Goal: Information Seeking & Learning: Check status

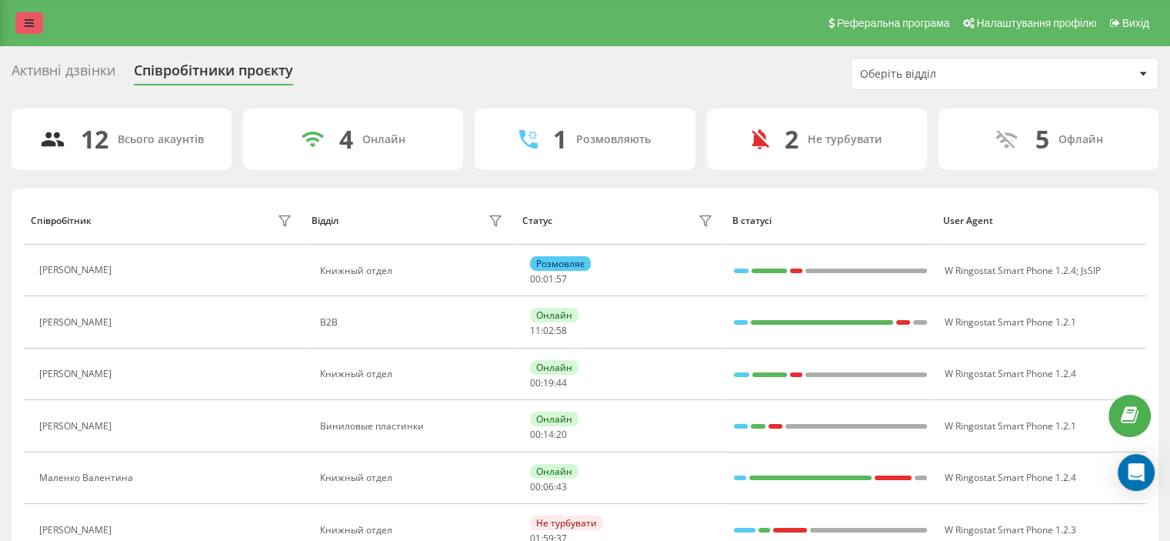
click at [31, 19] on icon at bounding box center [29, 23] width 9 height 11
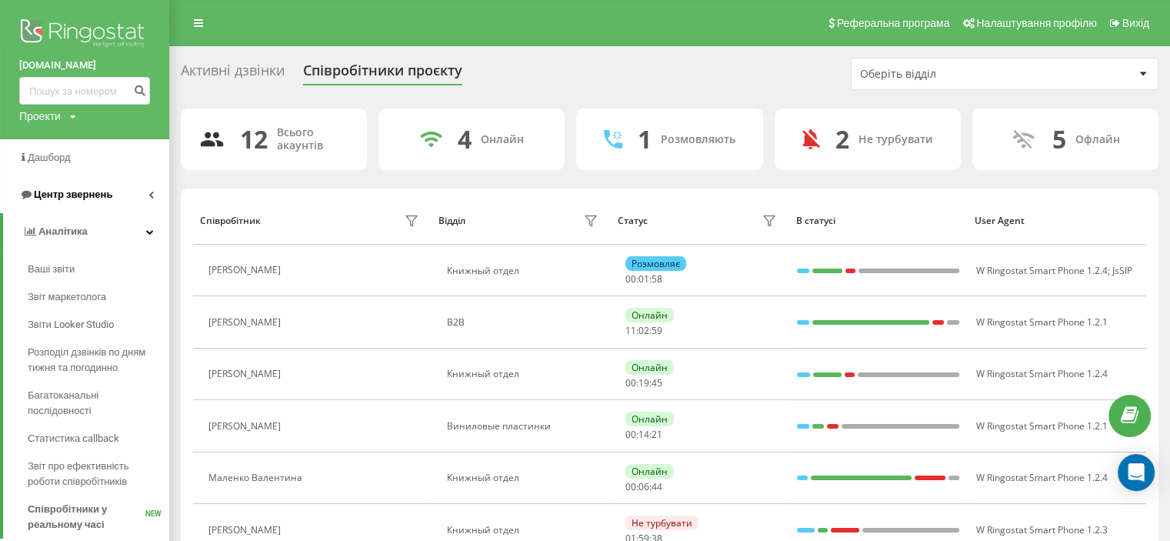
click at [75, 193] on span "Центр звернень" at bounding box center [73, 194] width 78 height 12
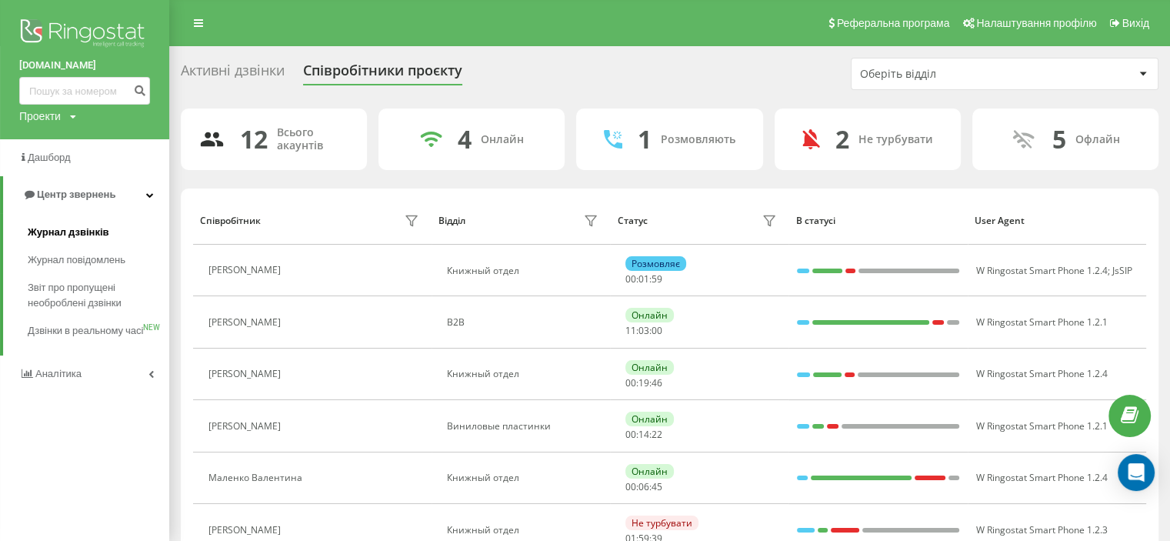
click at [75, 227] on span "Журнал дзвінків" at bounding box center [69, 232] width 82 height 15
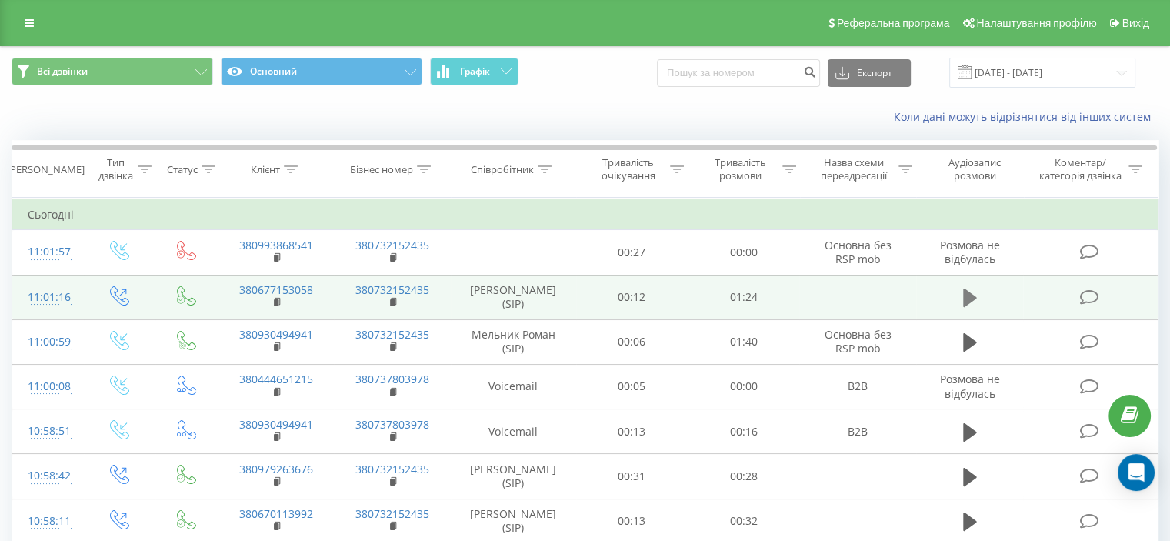
click at [969, 294] on icon at bounding box center [970, 297] width 14 height 18
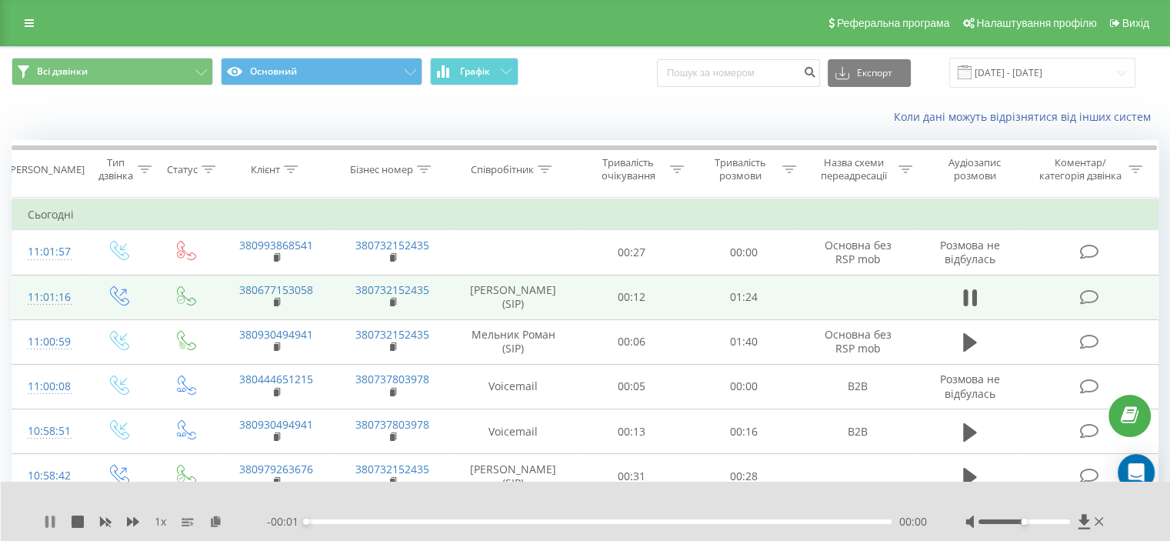
click at [54, 519] on icon at bounding box center [53, 521] width 3 height 12
click at [1083, 525] on icon at bounding box center [1084, 521] width 13 height 15
click at [1084, 524] on icon at bounding box center [1084, 521] width 12 height 15
click at [1083, 516] on icon at bounding box center [1084, 521] width 12 height 15
click at [1083, 522] on icon at bounding box center [1084, 521] width 12 height 15
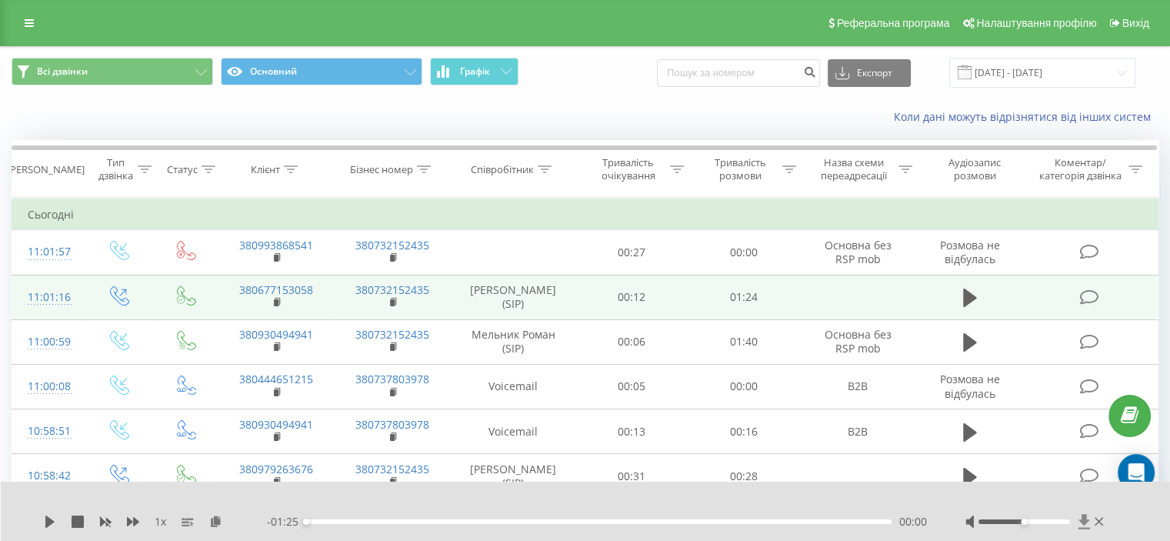
click at [1083, 522] on icon at bounding box center [1084, 521] width 12 height 15
click at [1081, 519] on icon at bounding box center [1084, 521] width 12 height 15
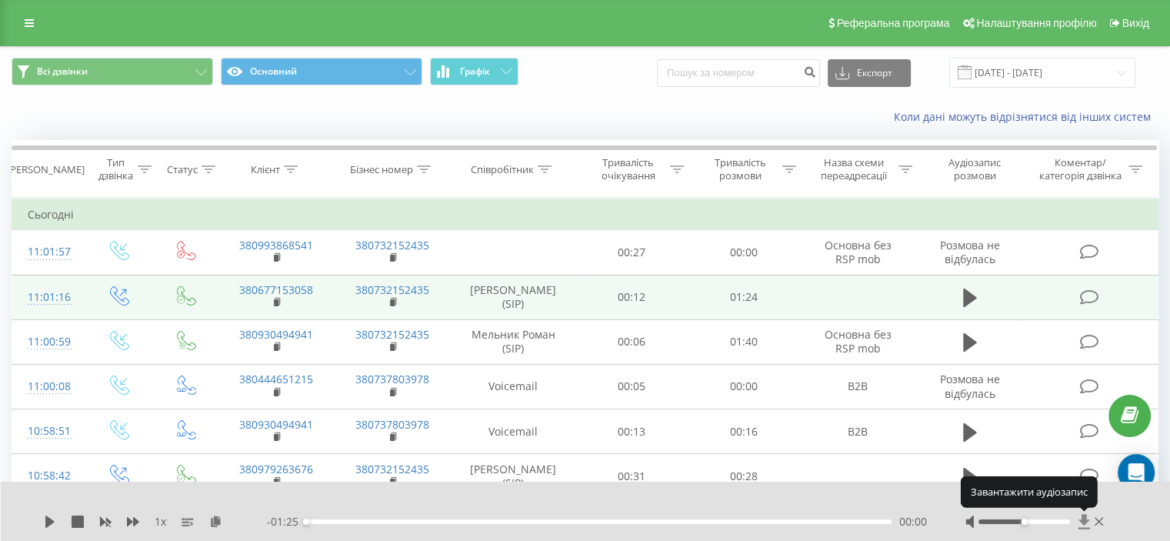
click at [1080, 519] on icon at bounding box center [1084, 521] width 12 height 15
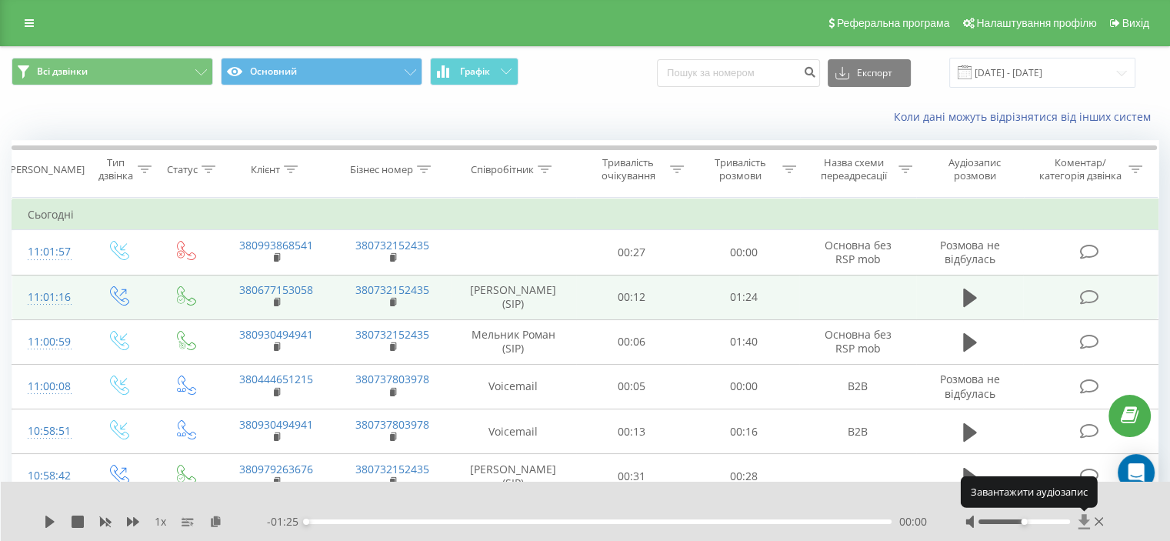
click at [1080, 519] on icon at bounding box center [1084, 521] width 12 height 15
click at [1080, 519] on icon at bounding box center [1084, 521] width 13 height 15
click at [1080, 519] on icon at bounding box center [1084, 521] width 12 height 15
drag, startPoint x: 1080, startPoint y: 519, endPoint x: 348, endPoint y: 528, distance: 732.3
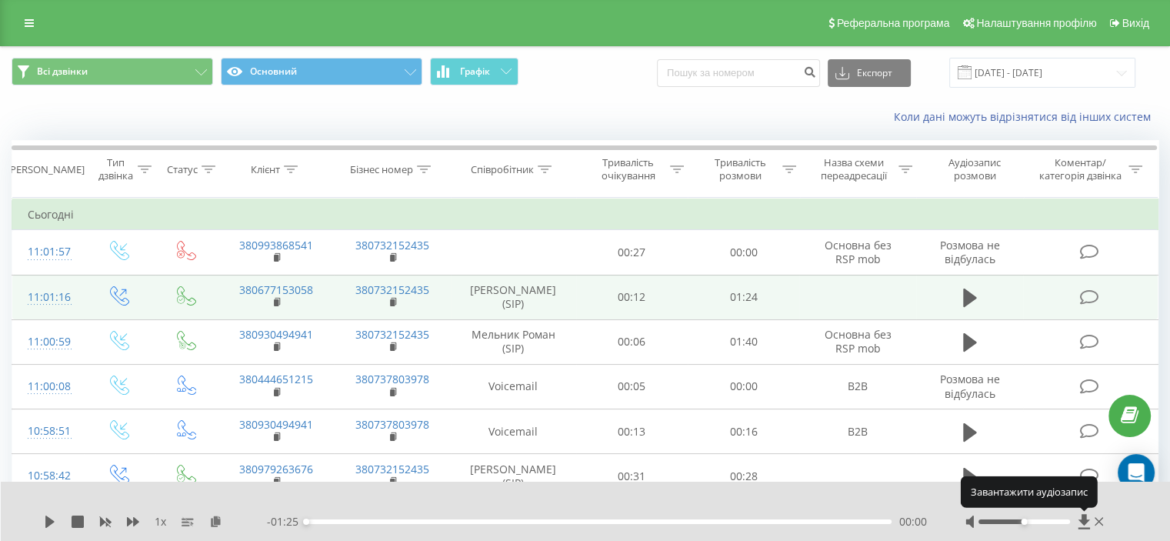
click at [838, 505] on div "1 x - 01:25 00:00 00:00" at bounding box center [586, 510] width 1170 height 59
click at [53, 522] on icon at bounding box center [50, 521] width 12 height 12
drag, startPoint x: 1024, startPoint y: 522, endPoint x: 982, endPoint y: 525, distance: 42.4
click at [982, 525] on div at bounding box center [1036, 521] width 142 height 15
click at [1081, 521] on icon at bounding box center [1084, 521] width 12 height 15
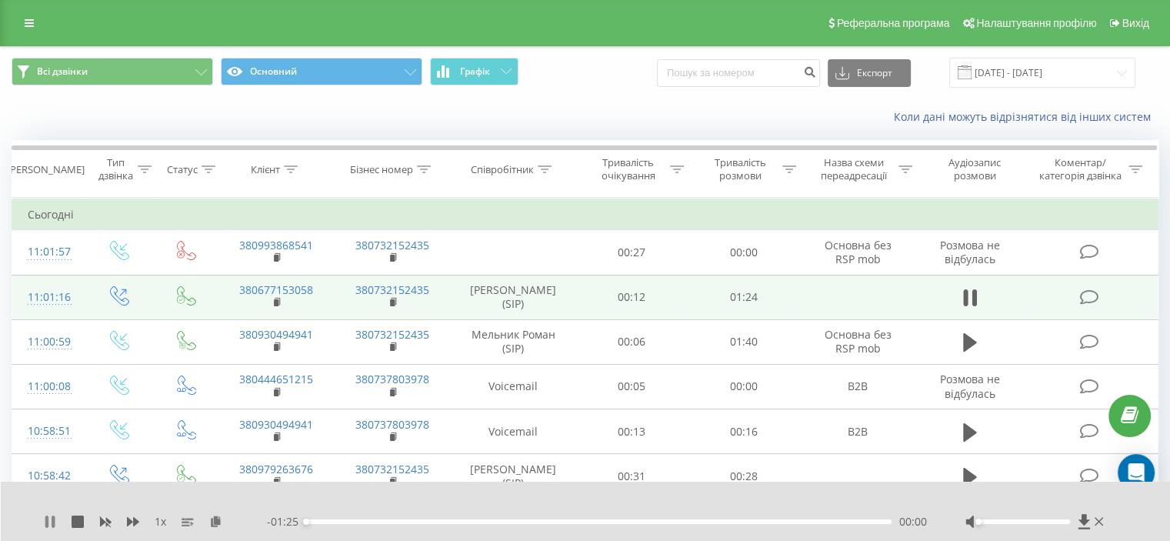
click at [52, 521] on icon at bounding box center [53, 521] width 3 height 12
click at [1077, 523] on div at bounding box center [1036, 521] width 142 height 15
click at [1080, 524] on icon at bounding box center [1084, 521] width 13 height 15
click at [1082, 524] on icon at bounding box center [1084, 521] width 13 height 15
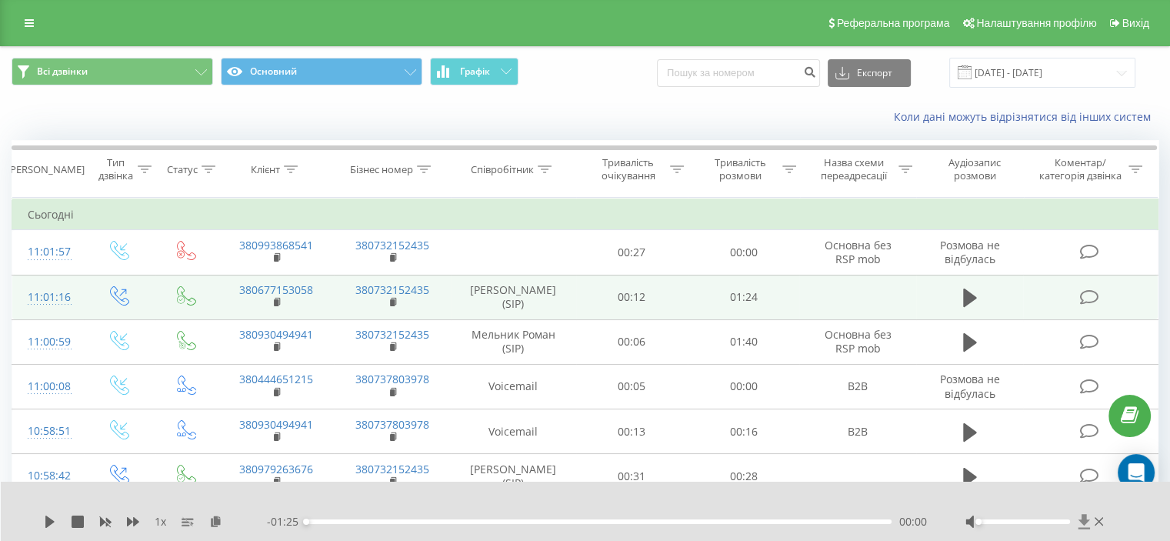
click at [1083, 525] on icon at bounding box center [1084, 521] width 12 height 15
drag, startPoint x: 1083, startPoint y: 525, endPoint x: 1064, endPoint y: 523, distance: 18.5
click at [1081, 525] on icon at bounding box center [1084, 521] width 13 height 15
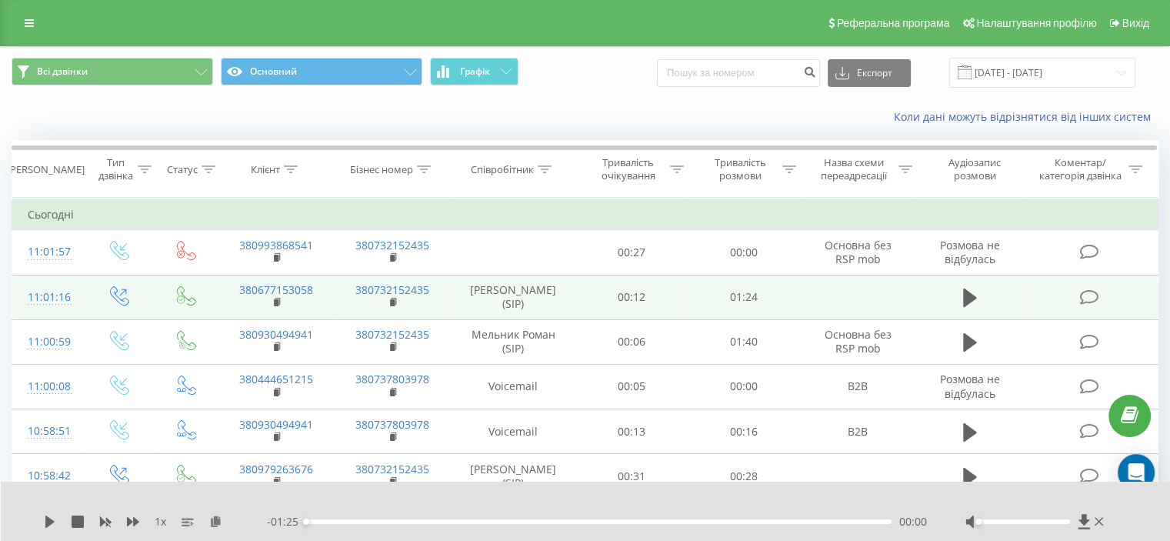
click at [1028, 518] on div at bounding box center [1036, 521] width 142 height 15
click at [1023, 520] on div at bounding box center [1024, 521] width 92 height 5
drag, startPoint x: 1052, startPoint y: 521, endPoint x: 1040, endPoint y: 512, distance: 15.4
click at [1072, 518] on div at bounding box center [1036, 521] width 142 height 15
drag, startPoint x: 305, startPoint y: 523, endPoint x: 277, endPoint y: 529, distance: 29.1
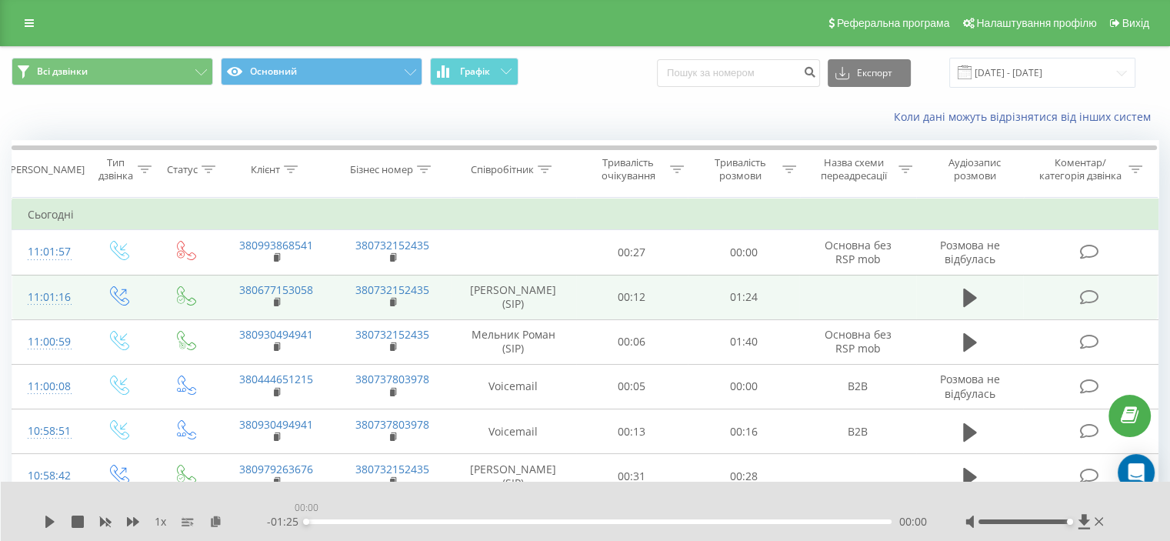
click at [277, 529] on div "1 x - 01:25 00:00 00:00" at bounding box center [586, 510] width 1170 height 59
click at [46, 519] on icon at bounding box center [49, 521] width 9 height 12
click at [49, 521] on icon at bounding box center [50, 521] width 12 height 12
click at [1088, 522] on icon at bounding box center [1084, 521] width 13 height 15
click at [48, 528] on div "1 x" at bounding box center [155, 521] width 223 height 15
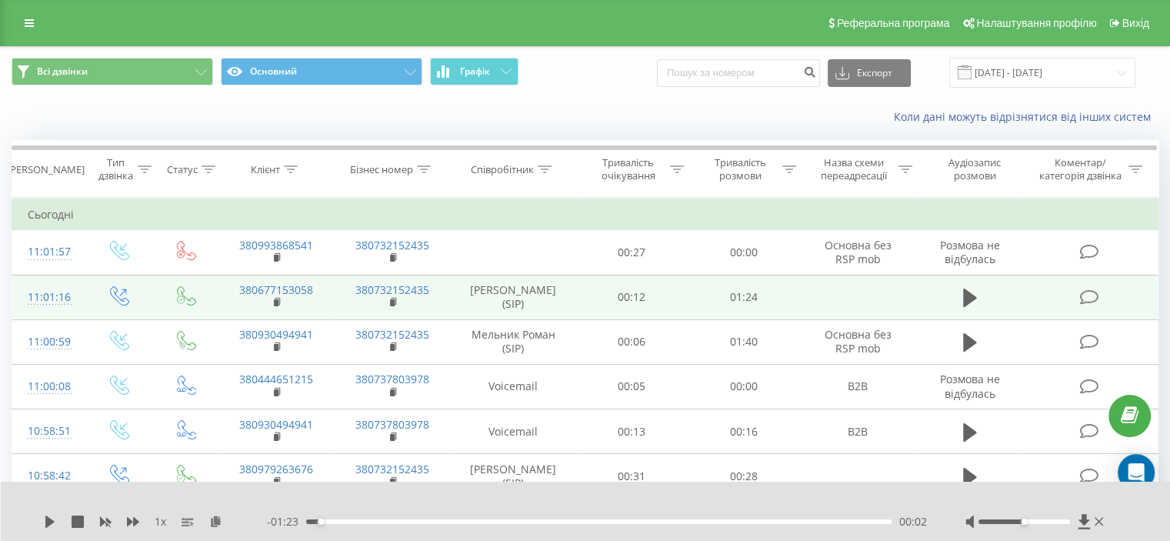
click at [1025, 522] on div at bounding box center [1024, 521] width 92 height 5
click at [1086, 522] on icon at bounding box center [1084, 521] width 13 height 15
click at [1086, 522] on icon at bounding box center [1084, 521] width 12 height 15
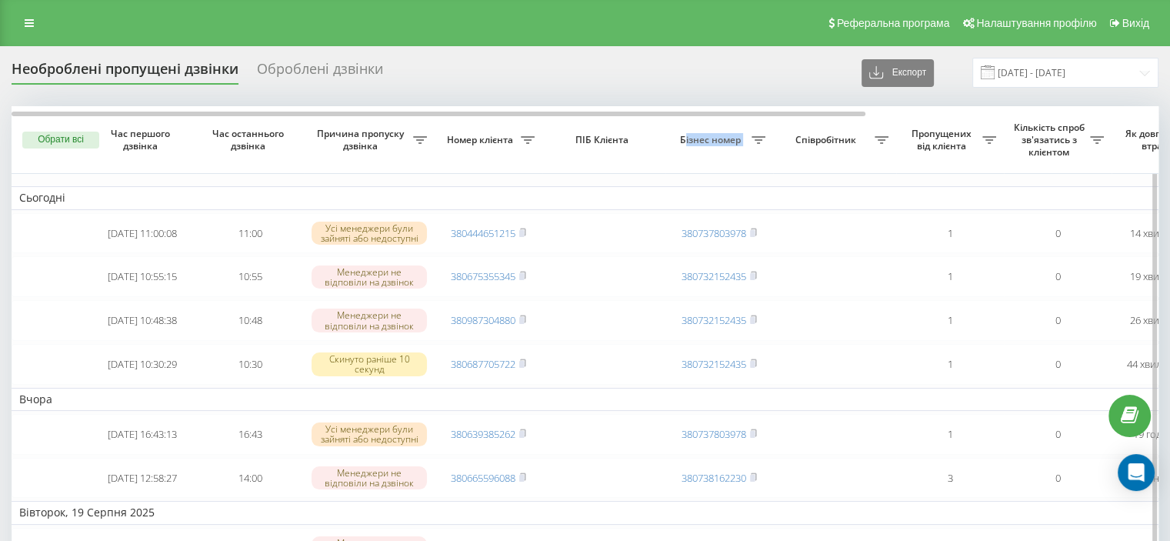
drag, startPoint x: 685, startPoint y: 122, endPoint x: 735, endPoint y: 122, distance: 50.0
click at [763, 128] on th "Бізнес номер" at bounding box center [719, 140] width 108 height 68
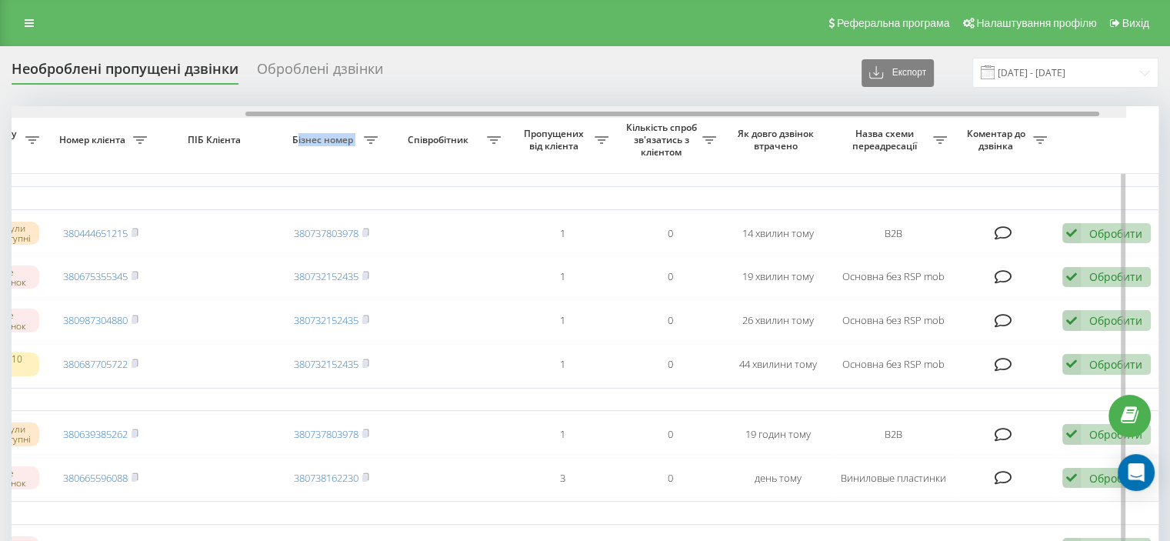
drag, startPoint x: 727, startPoint y: 116, endPoint x: 1040, endPoint y: 160, distance: 316.1
click at [1031, 116] on div at bounding box center [553, 112] width 1146 height 12
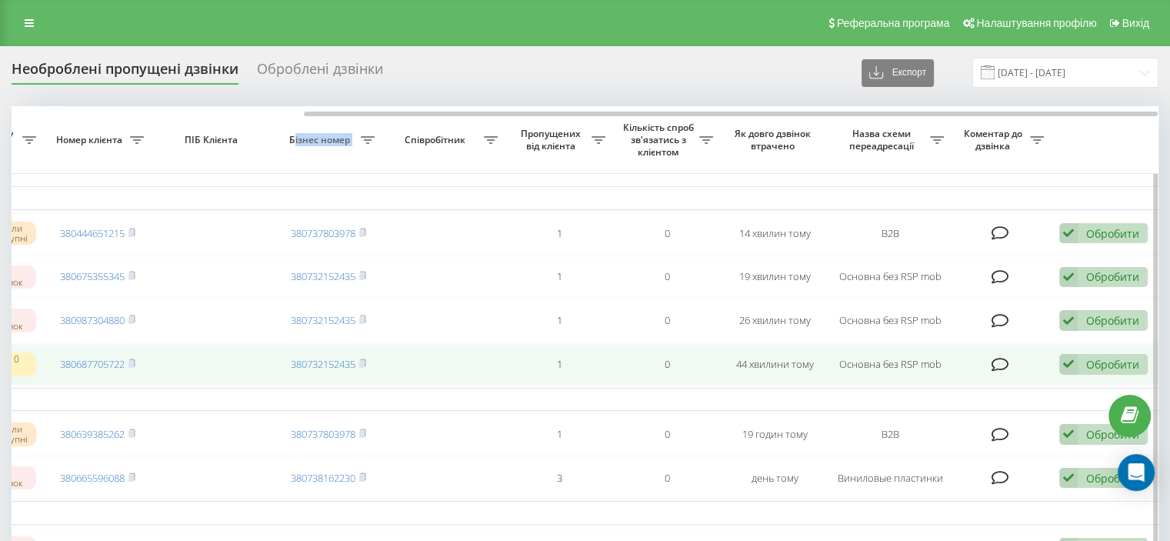
click at [1084, 373] on div "Обробити Не вдалося зв'язатися Зв'язався з клієнтом за допомогою іншого каналу …" at bounding box center [1103, 364] width 88 height 21
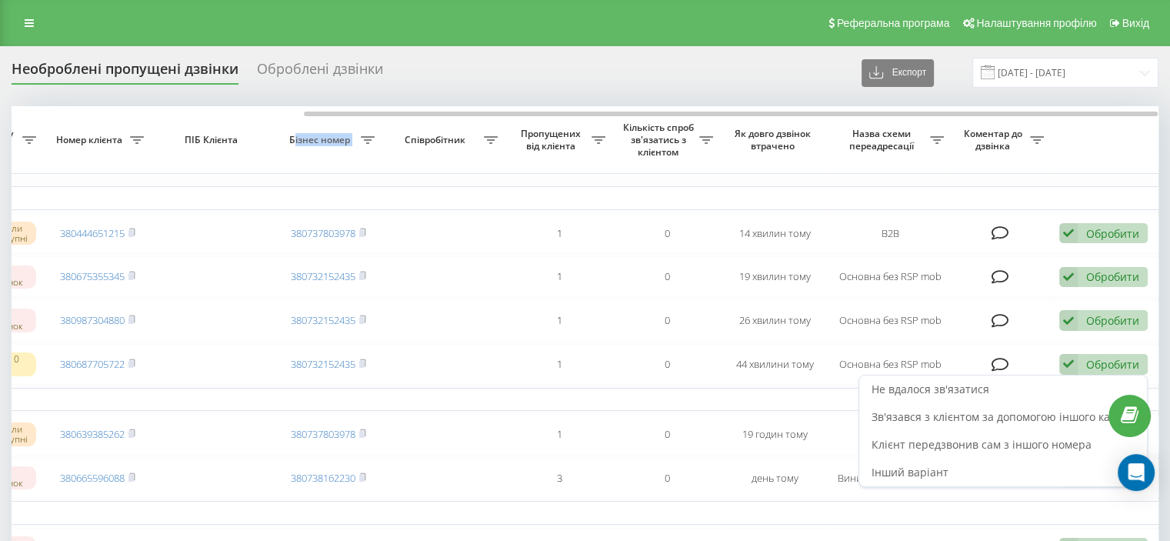
click at [1038, 387] on div "Не вдалося зв'язатися" at bounding box center [1003, 389] width 288 height 28
